Goal: Task Accomplishment & Management: Manage account settings

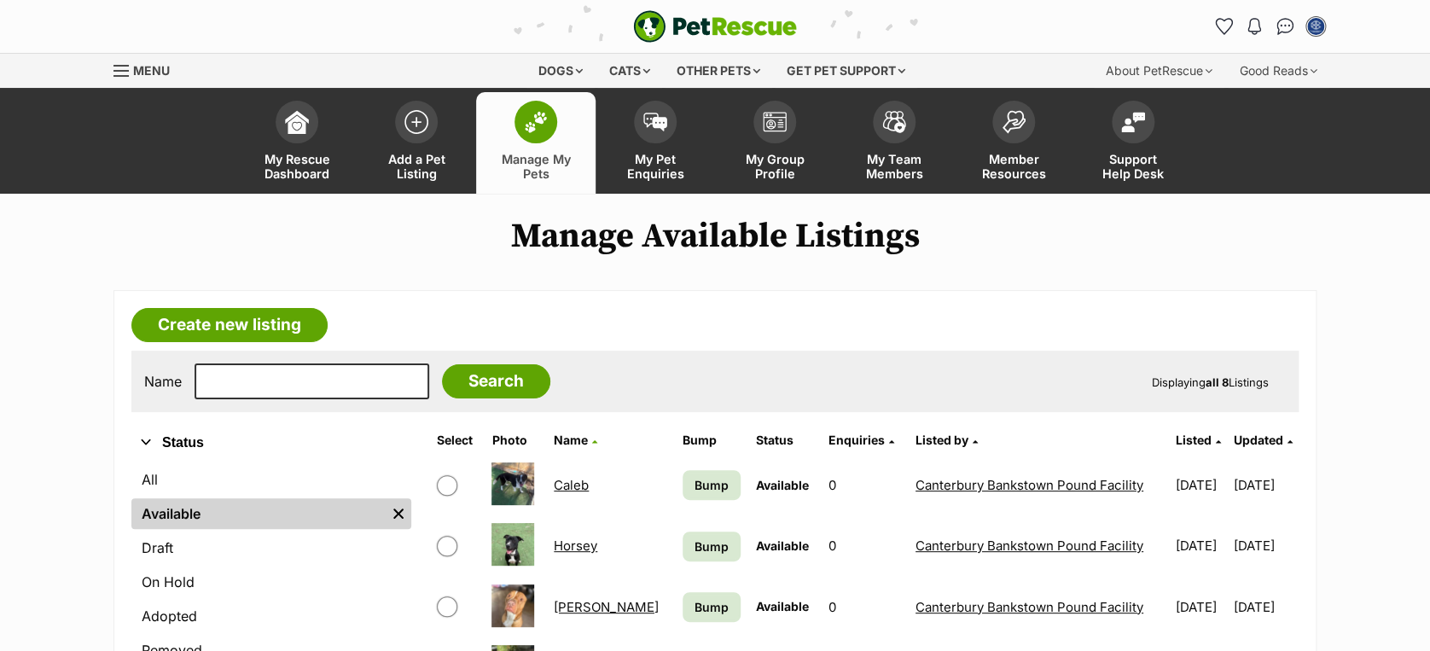
scroll to position [360, 0]
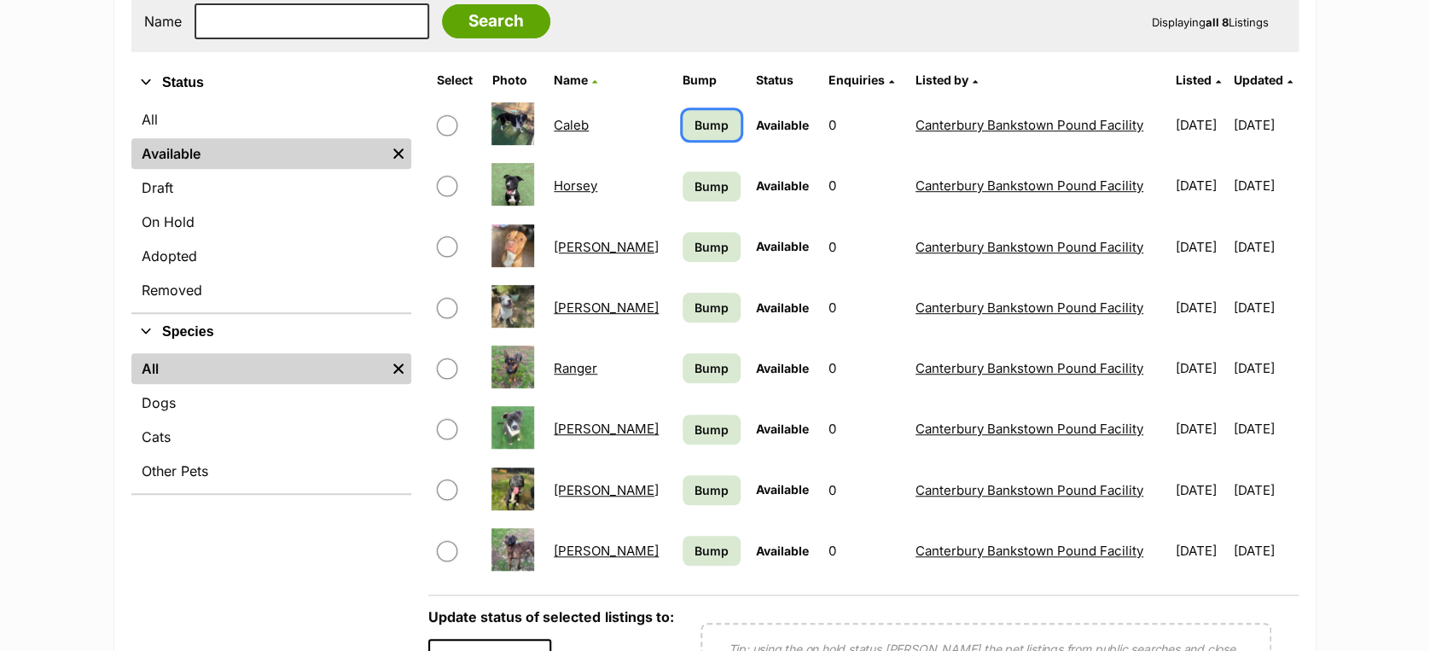
click at [694, 116] on span "Bump" at bounding box center [711, 125] width 34 height 18
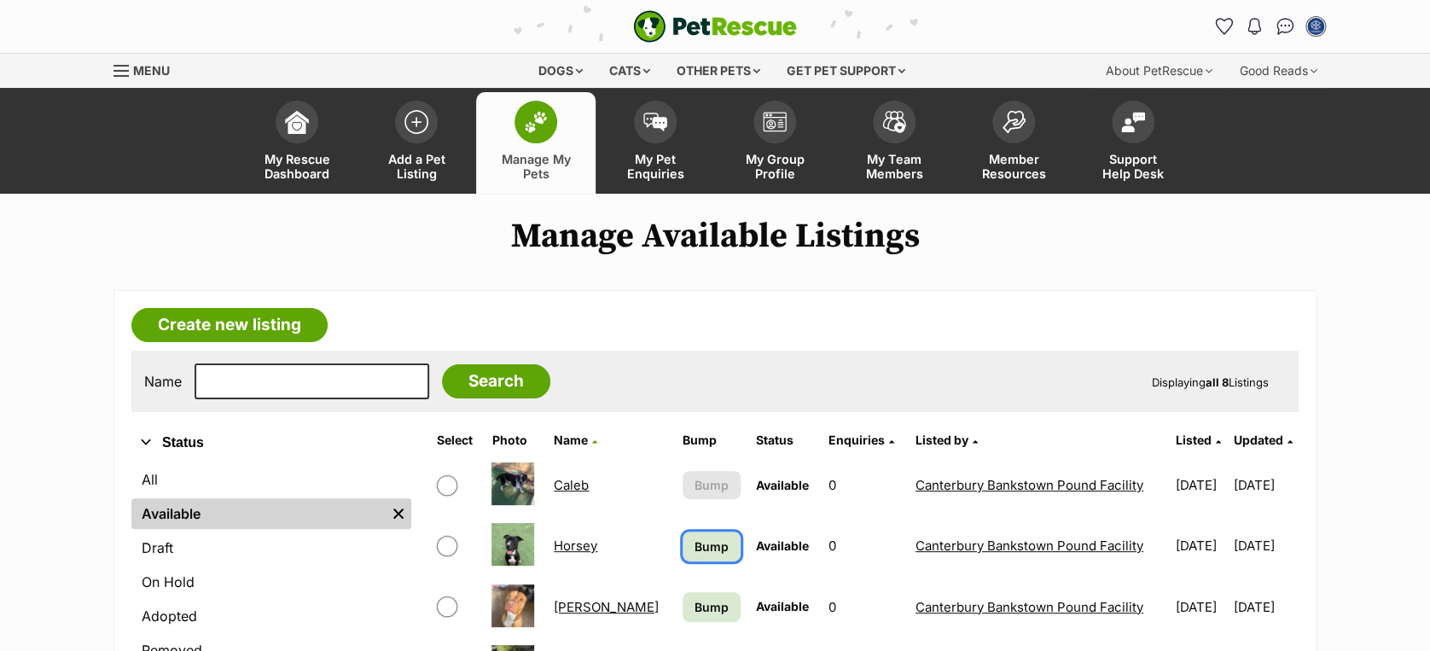
click at [694, 542] on span "Bump" at bounding box center [711, 546] width 34 height 18
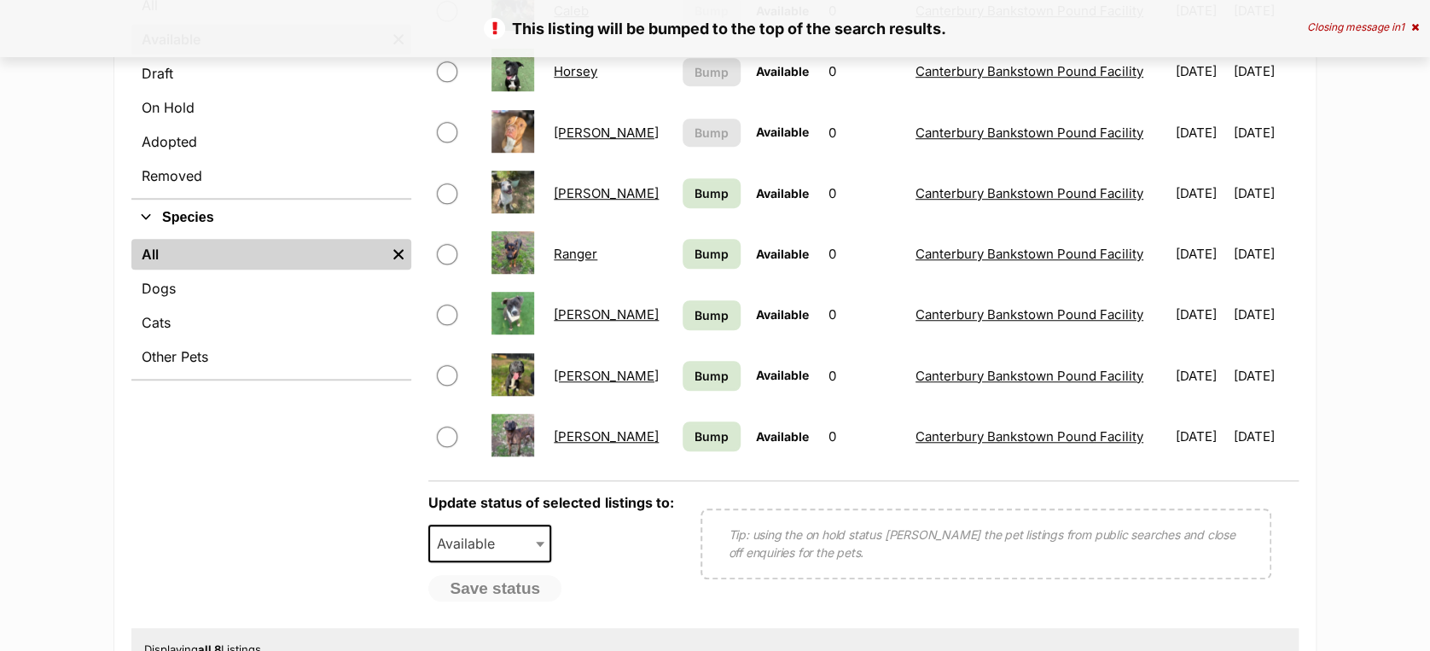
scroll to position [473, 0]
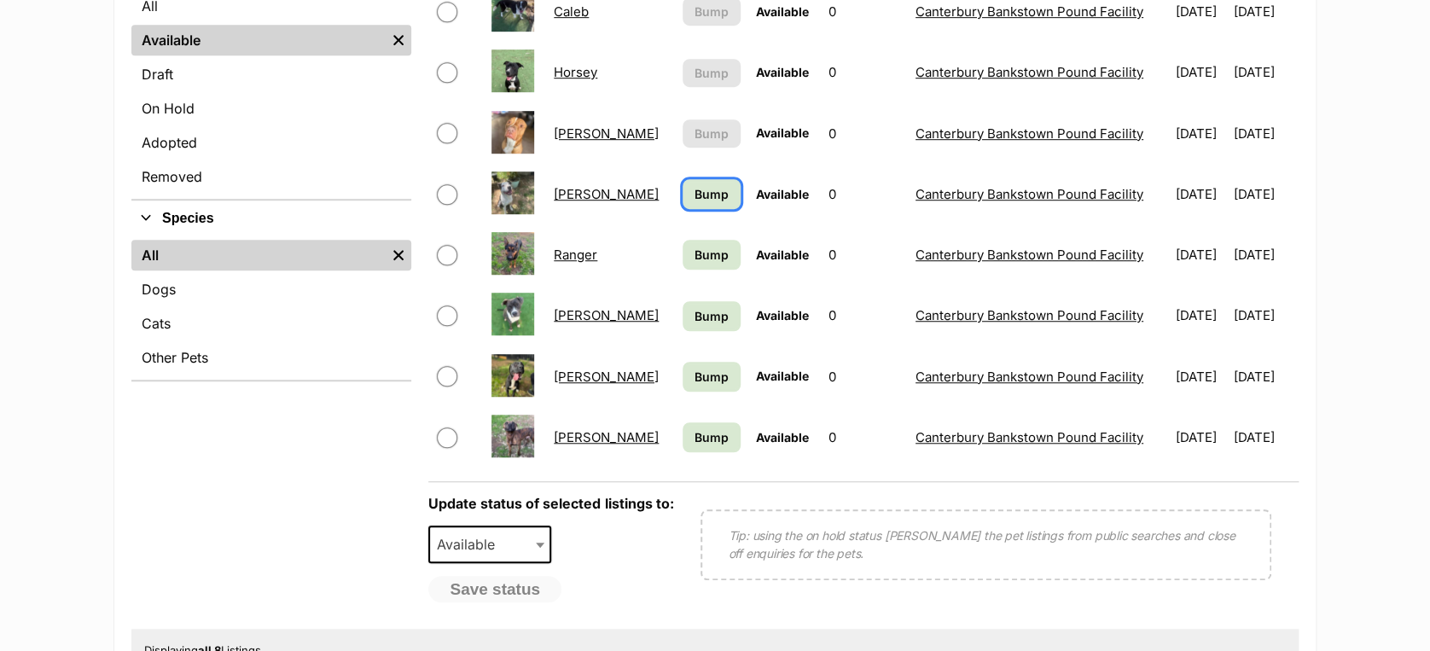
click at [694, 191] on span "Bump" at bounding box center [711, 194] width 34 height 18
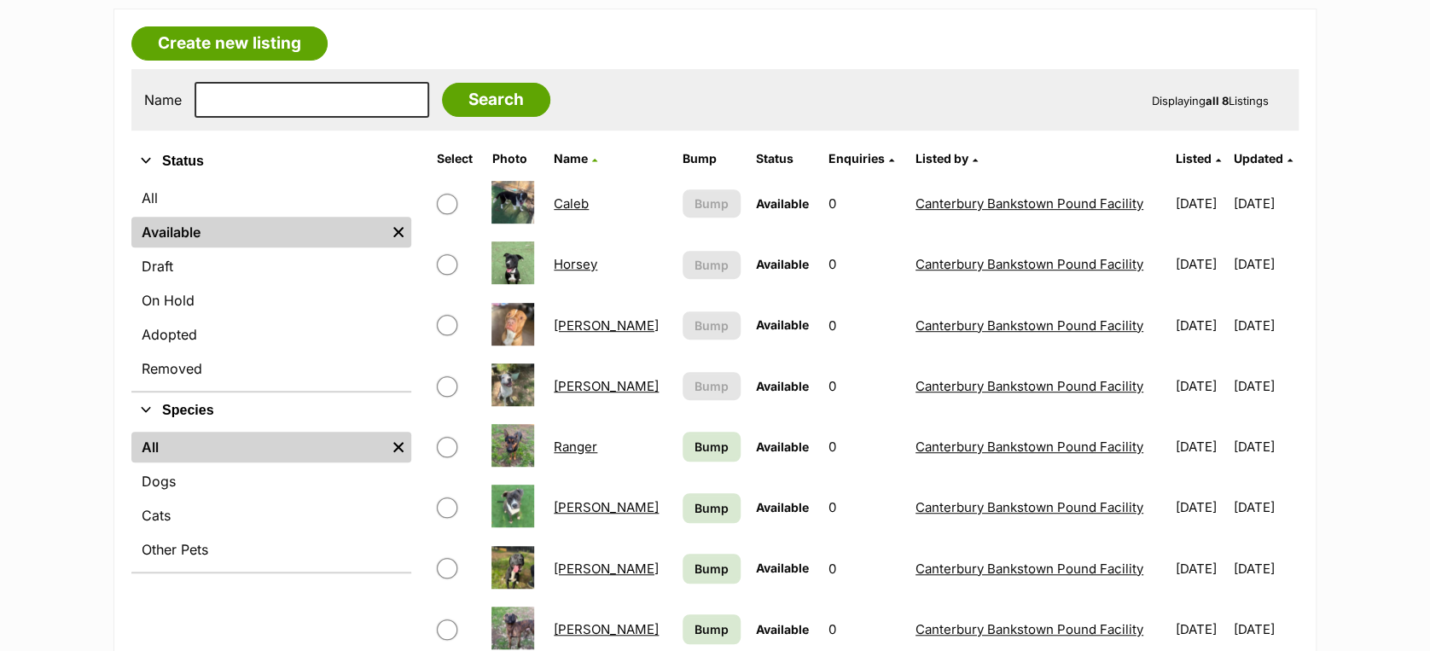
scroll to position [284, 0]
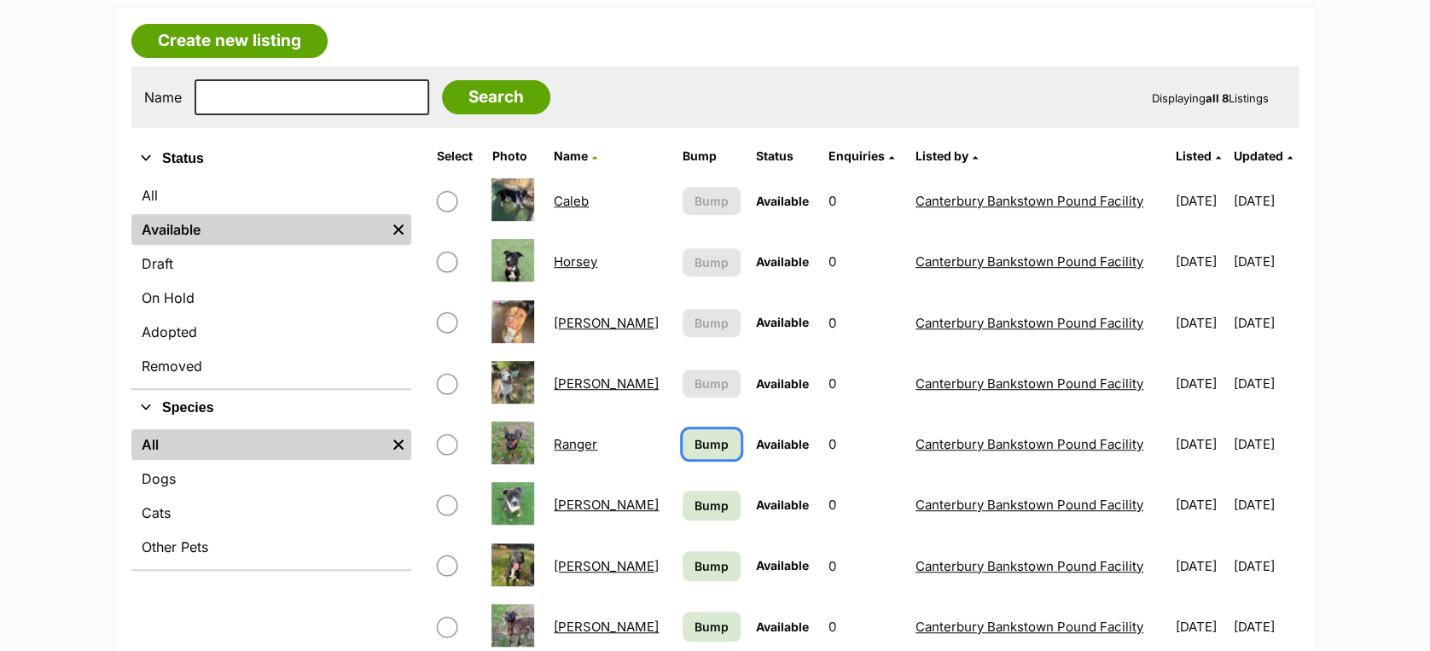
click at [682, 435] on link "Bump" at bounding box center [711, 444] width 58 height 30
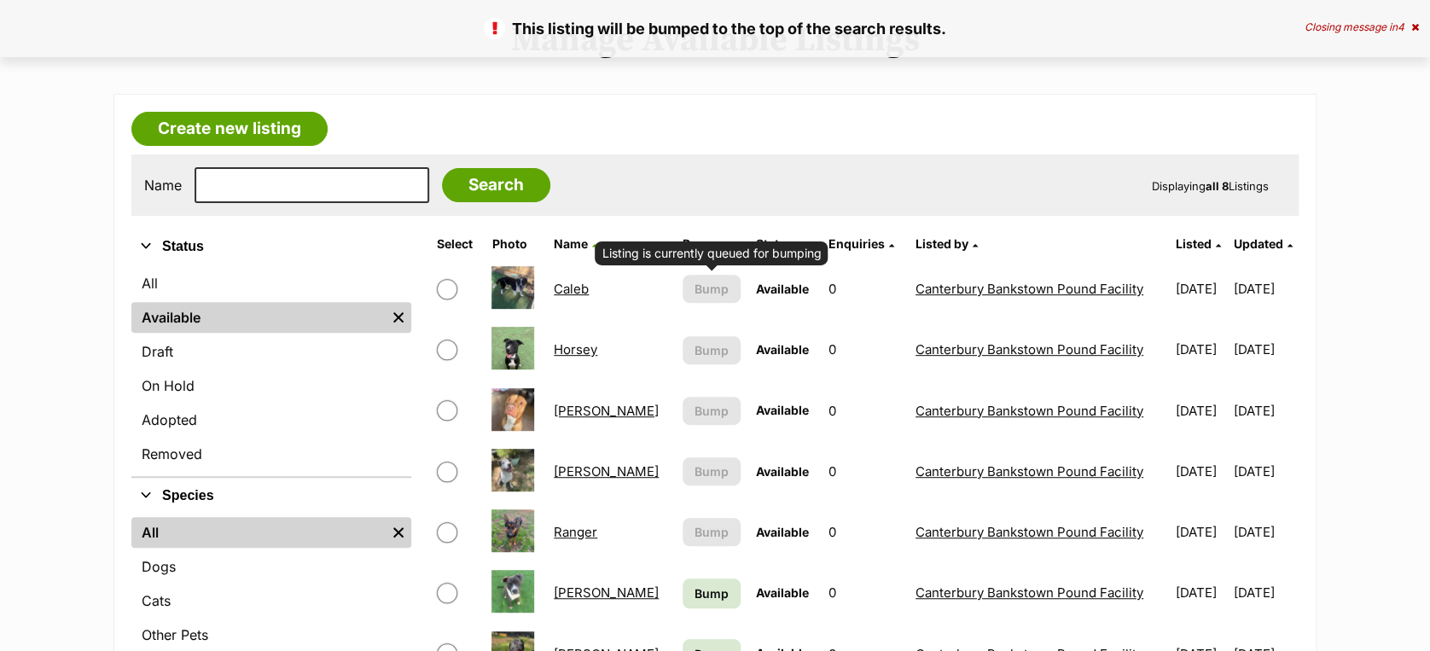
scroll to position [246, 0]
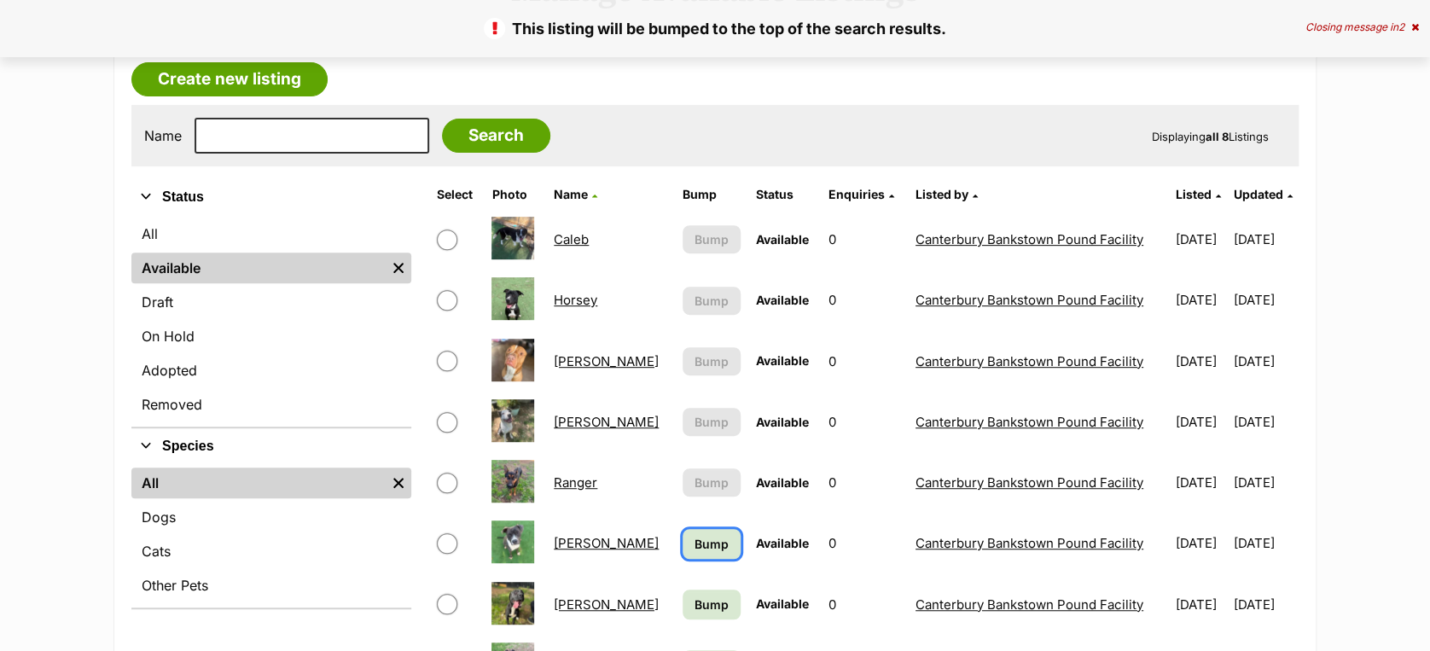
click at [694, 551] on span "Bump" at bounding box center [711, 544] width 34 height 18
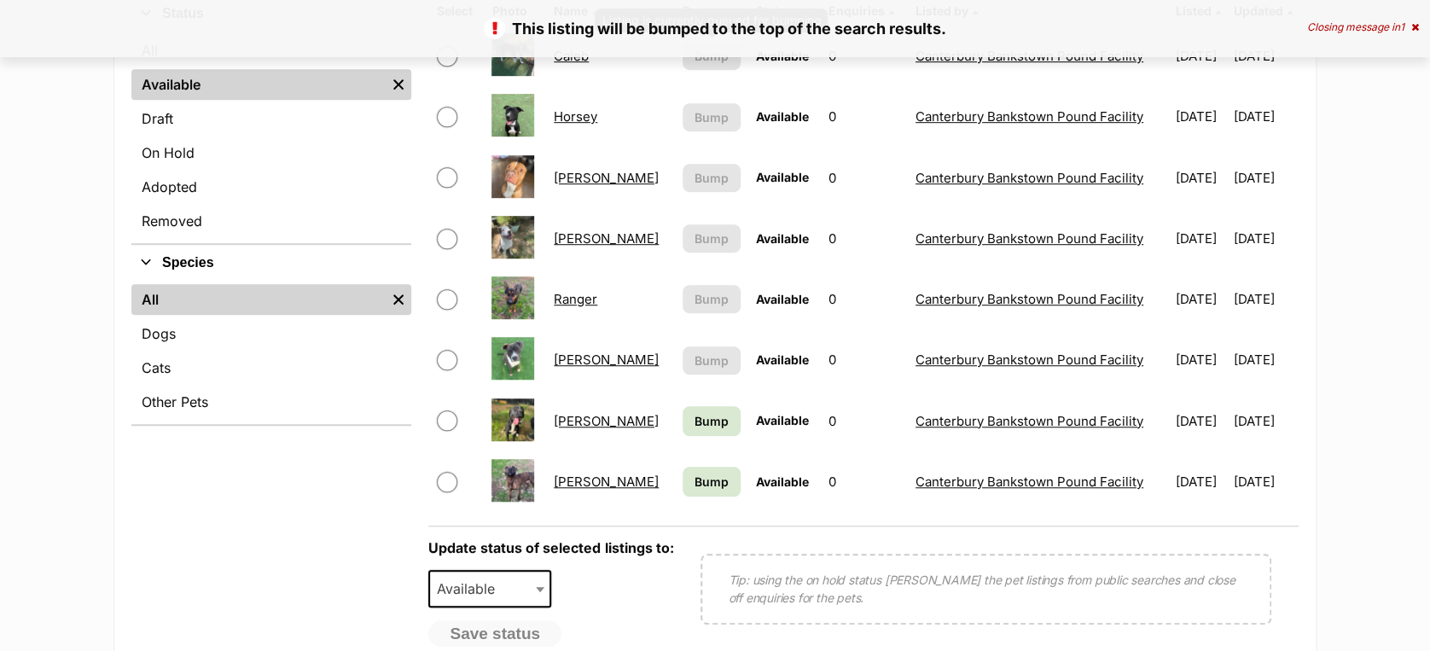
scroll to position [455, 0]
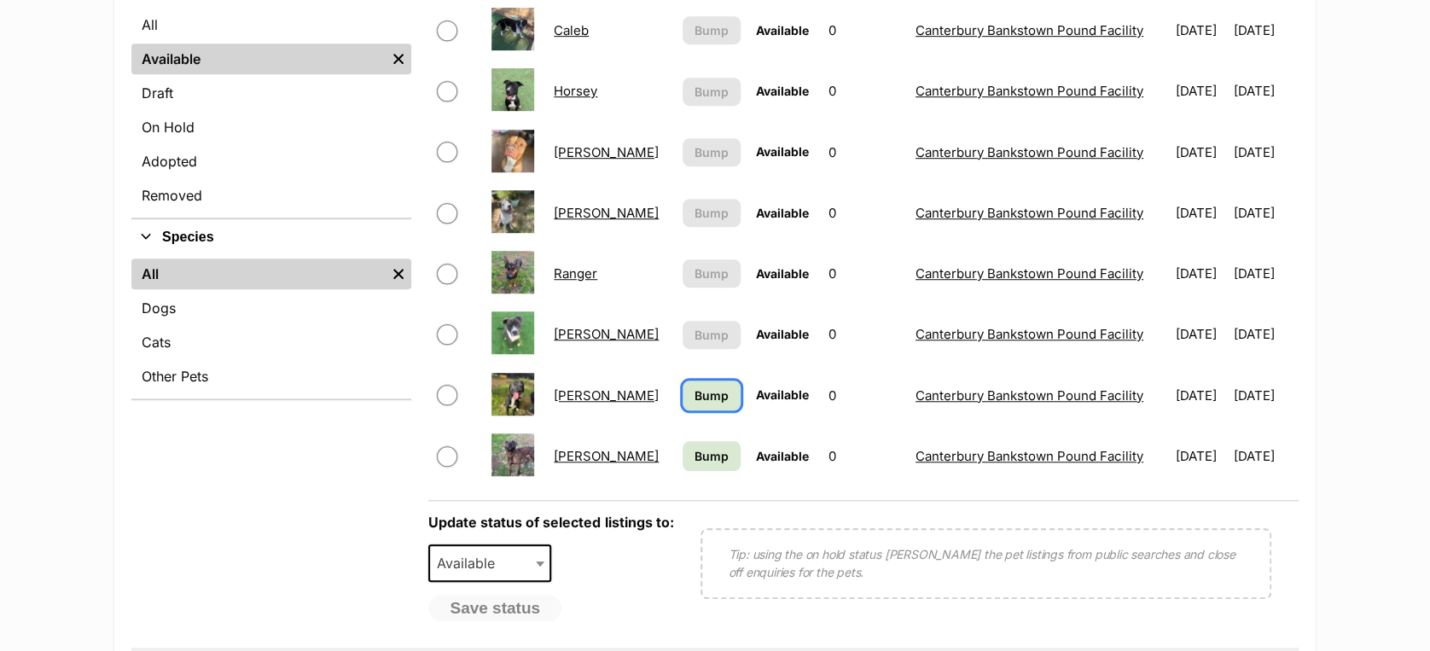
click at [694, 400] on span "Bump" at bounding box center [711, 395] width 34 height 18
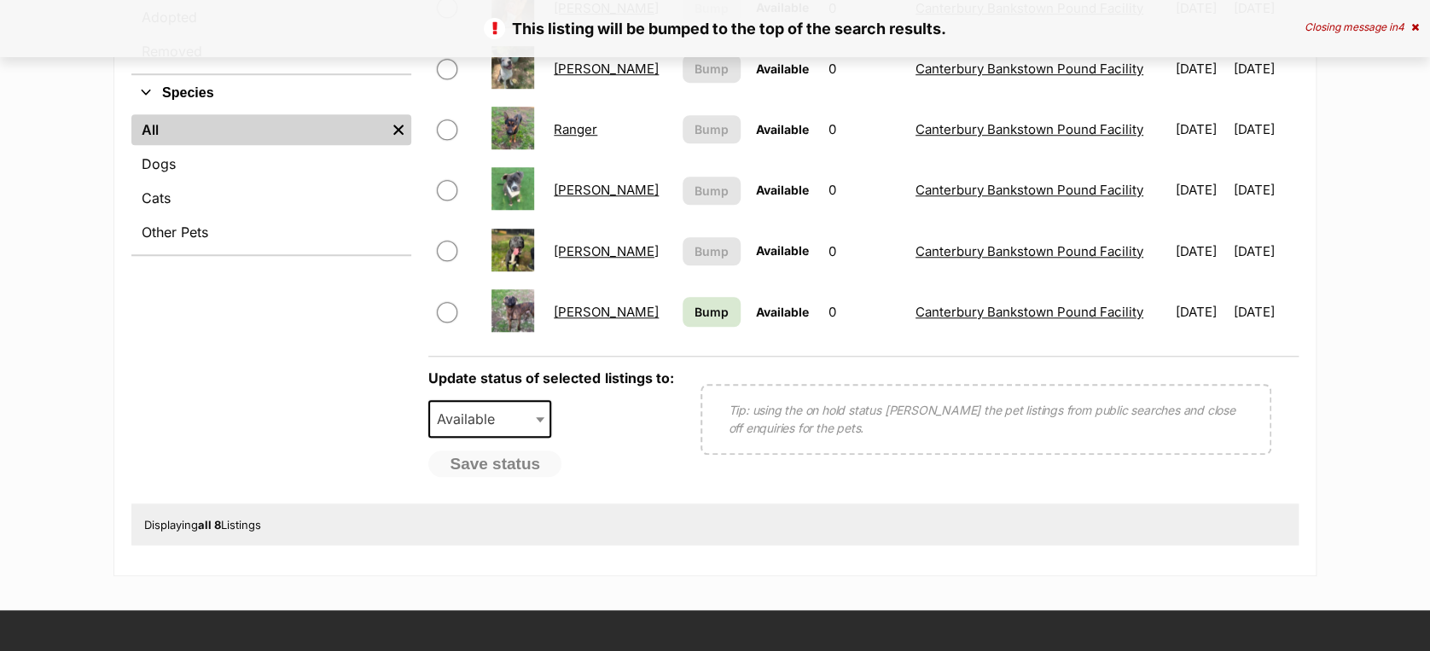
scroll to position [606, 0]
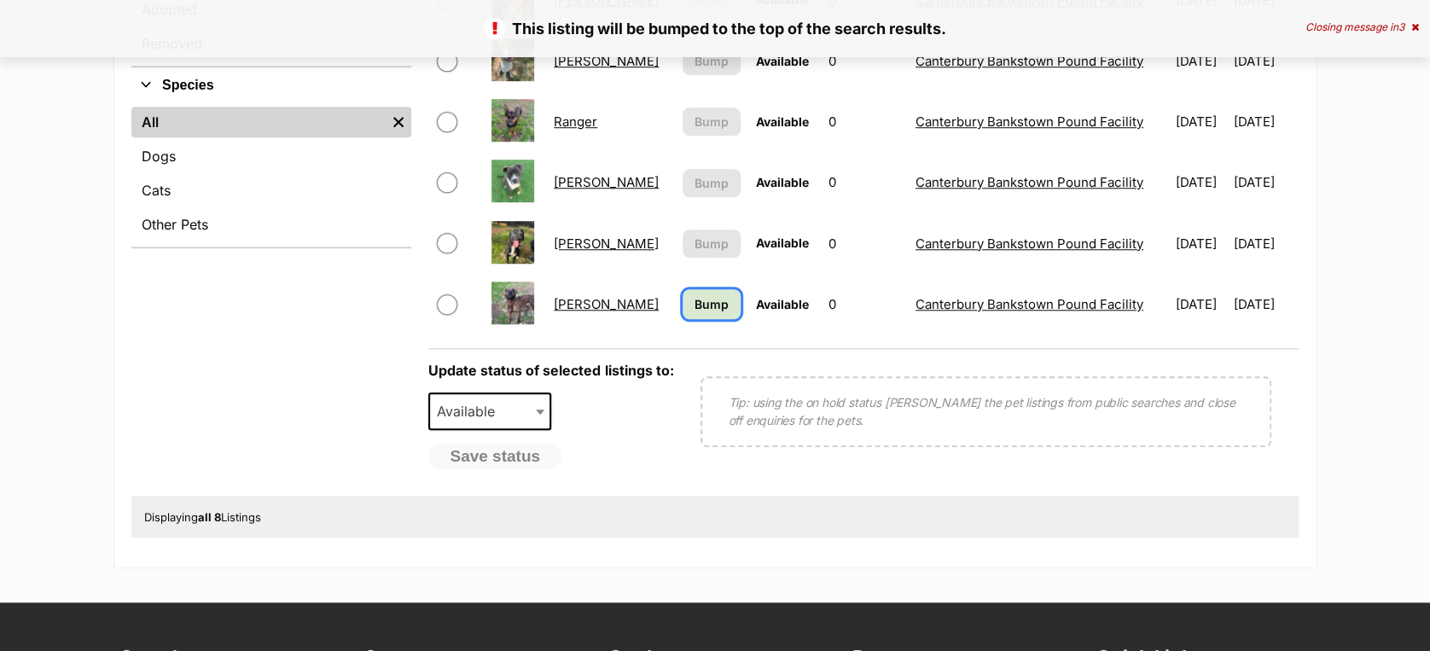
click at [682, 293] on link "Bump" at bounding box center [711, 304] width 58 height 30
